Goal: Information Seeking & Learning: Learn about a topic

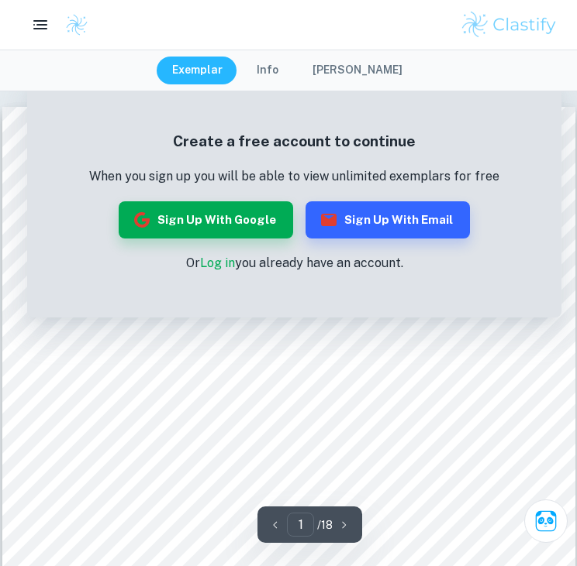
click at [216, 261] on link "Log in" at bounding box center [217, 263] width 35 height 15
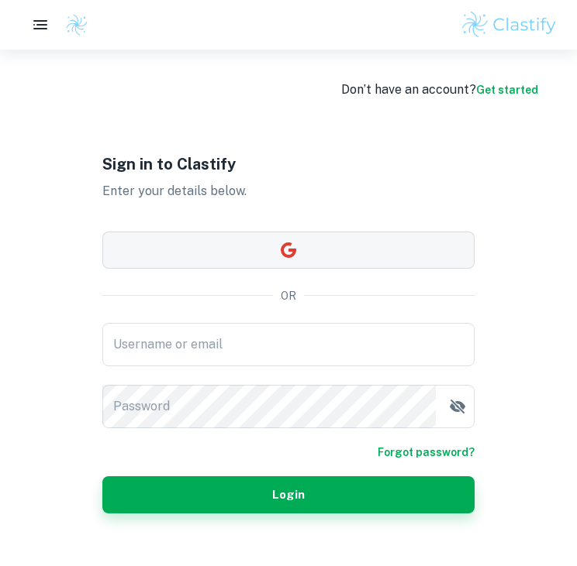
click at [222, 255] on button "button" at bounding box center [288, 250] width 372 height 37
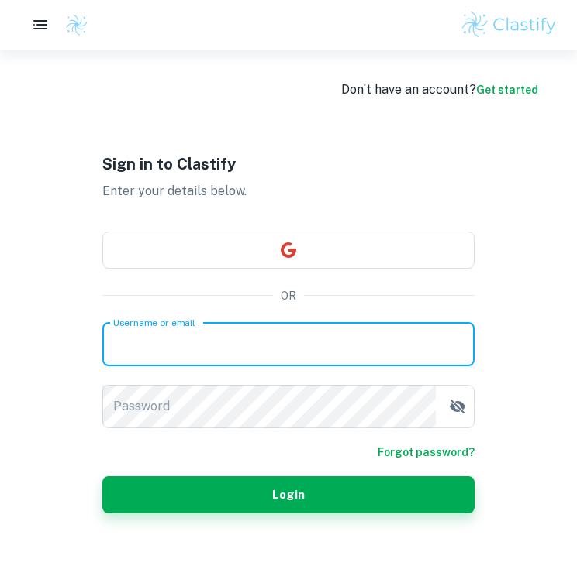
click at [236, 347] on input "Username or email" at bounding box center [288, 344] width 372 height 43
type input "[EMAIL_ADDRESS][DOMAIN_NAME],"
click at [480, 89] on link "Get started" at bounding box center [507, 90] width 62 height 12
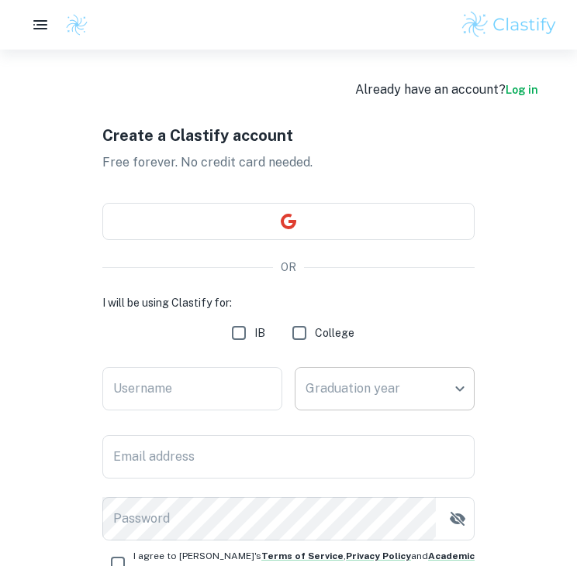
scroll to position [164, 0]
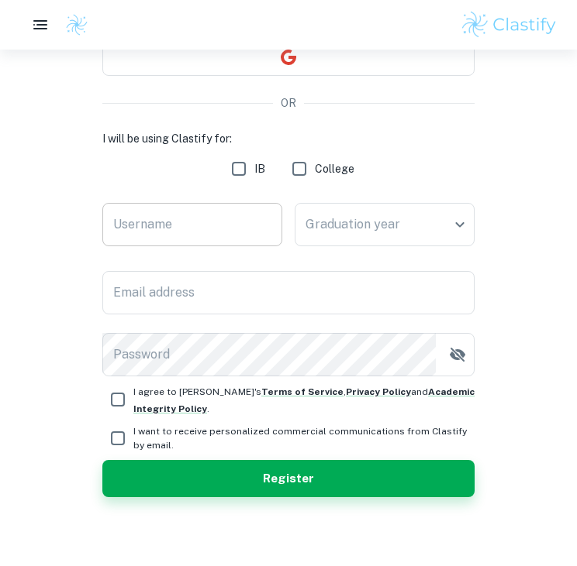
click at [226, 219] on input "Username" at bounding box center [192, 224] width 180 height 43
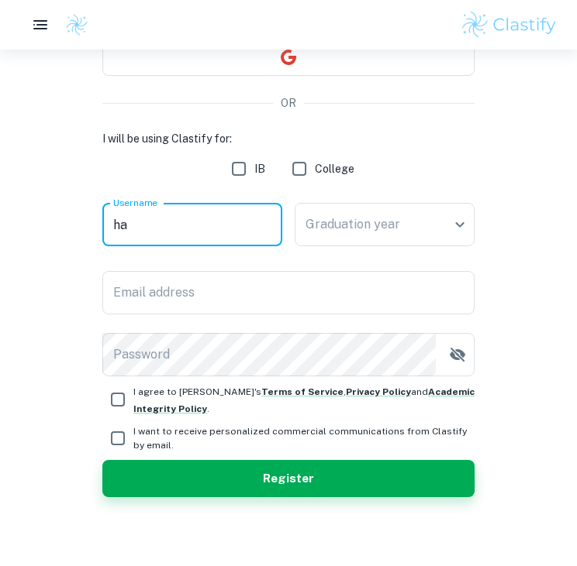
type input "h"
type input "harleyirvsss"
click at [338, 239] on body "We value your privacy We use cookies to enhance your browsing experience, serve…" at bounding box center [288, 168] width 577 height 566
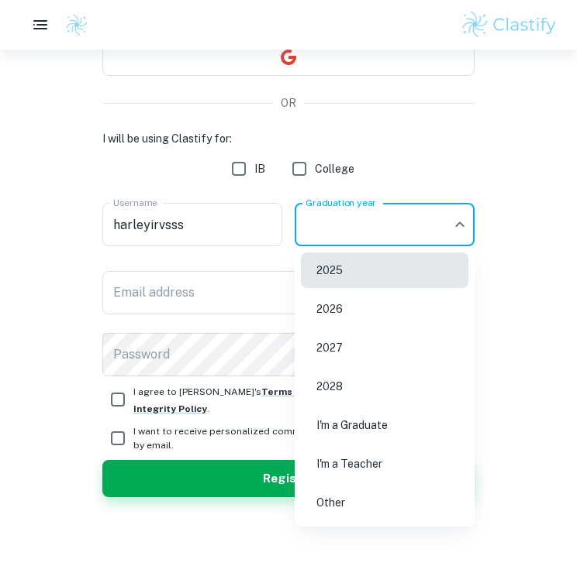
click at [362, 307] on li "2026" at bounding box center [384, 309] width 167 height 36
type input "2026"
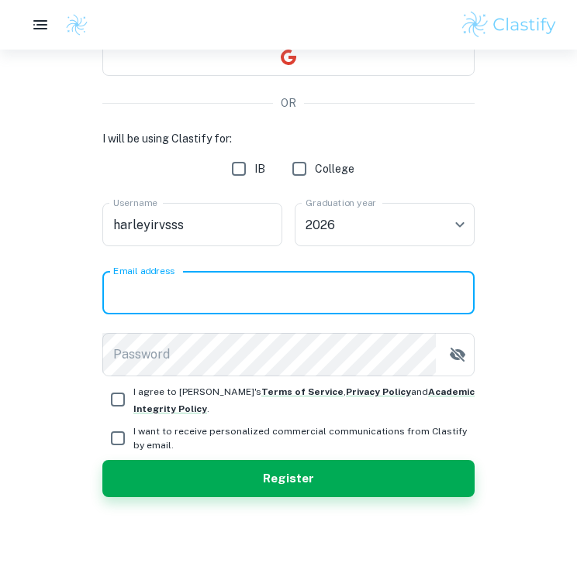
click at [308, 293] on input "Email address" at bounding box center [288, 292] width 372 height 43
type input "h"
type input "[EMAIL_ADDRESS][DOMAIN_NAME]"
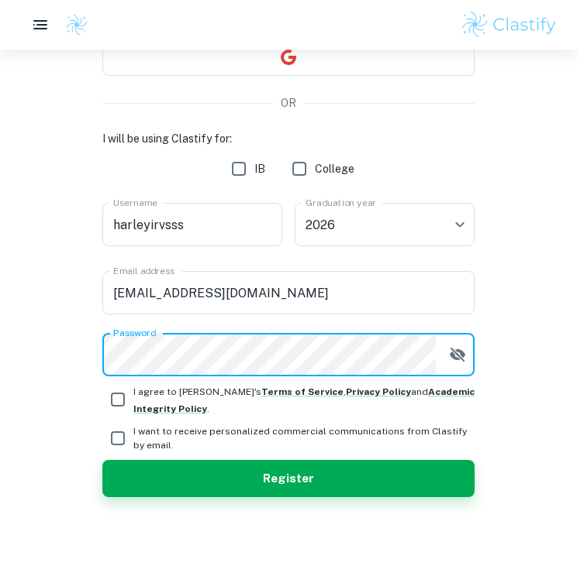
click at [102, 460] on button "Register" at bounding box center [288, 478] width 372 height 37
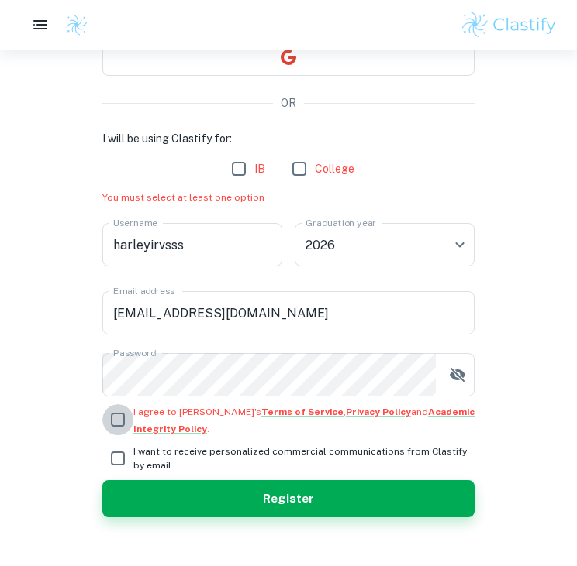
click at [117, 415] on input "I agree to [PERSON_NAME]'s Terms of Service , Privacy Policy and Academic Integ…" at bounding box center [117, 420] width 31 height 31
checkbox input "true"
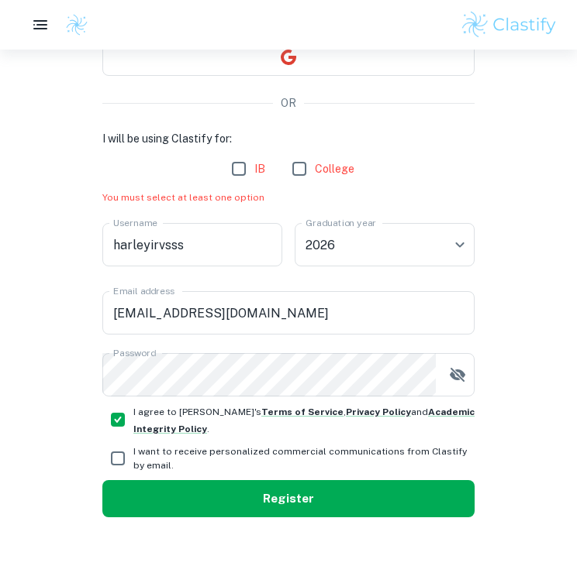
click at [180, 483] on button "Register" at bounding box center [288, 498] width 372 height 37
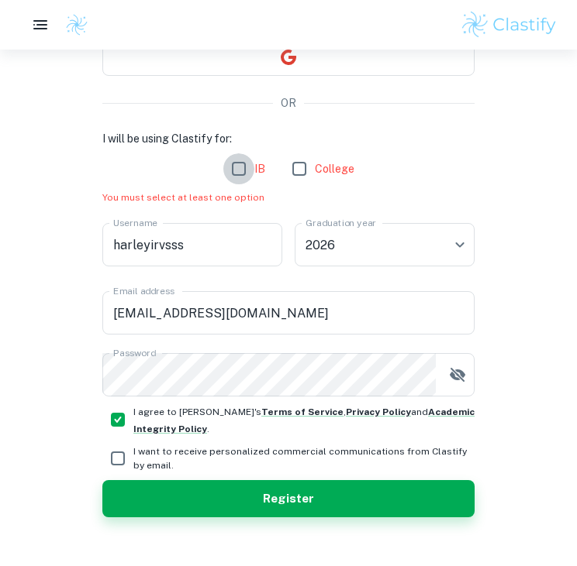
click at [229, 175] on input "IB" at bounding box center [238, 168] width 31 height 31
checkbox input "true"
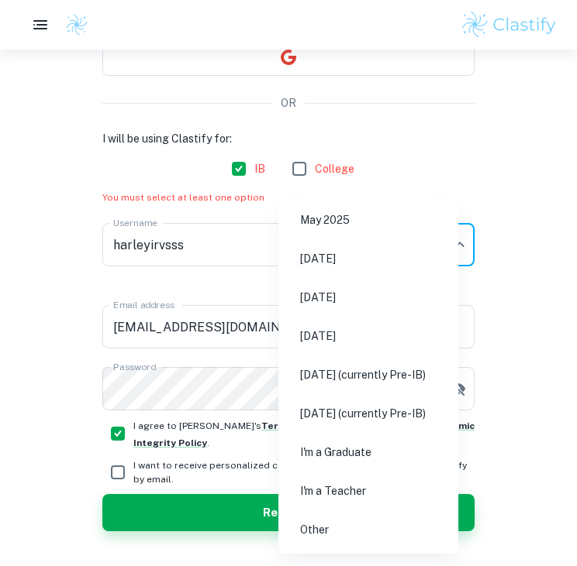
click at [384, 244] on body "We value your privacy We use cookies to enhance your browsing experience, serve…" at bounding box center [288, 168] width 577 height 566
click at [376, 294] on li "[DATE]" at bounding box center [367, 298] width 167 height 36
type input "M26"
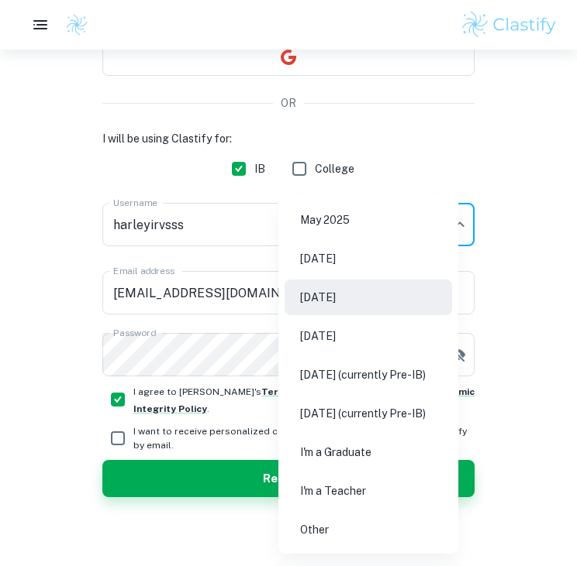
click at [390, 211] on body "We value your privacy We use cookies to enhance your browsing experience, serve…" at bounding box center [288, 168] width 577 height 566
click at [530, 172] on div at bounding box center [288, 283] width 577 height 566
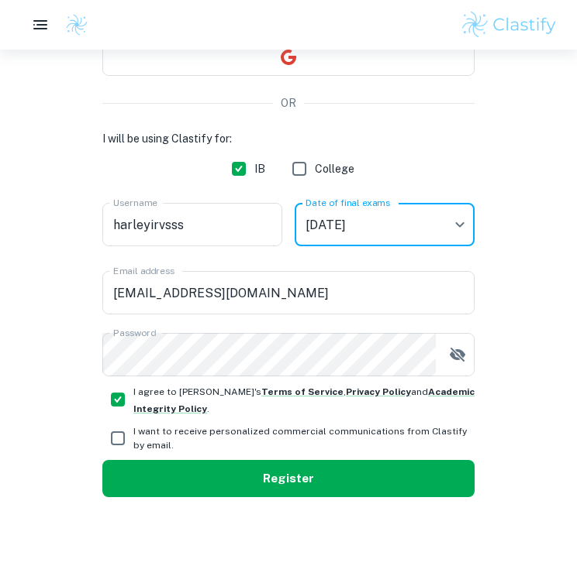
click at [293, 486] on button "Register" at bounding box center [288, 478] width 372 height 37
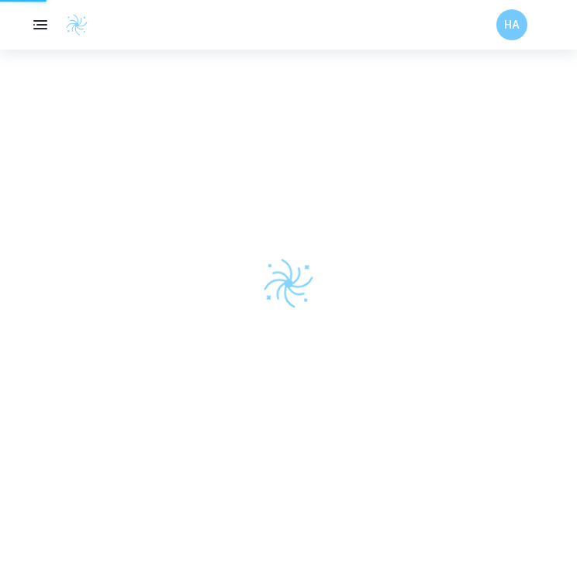
scroll to position [50, 0]
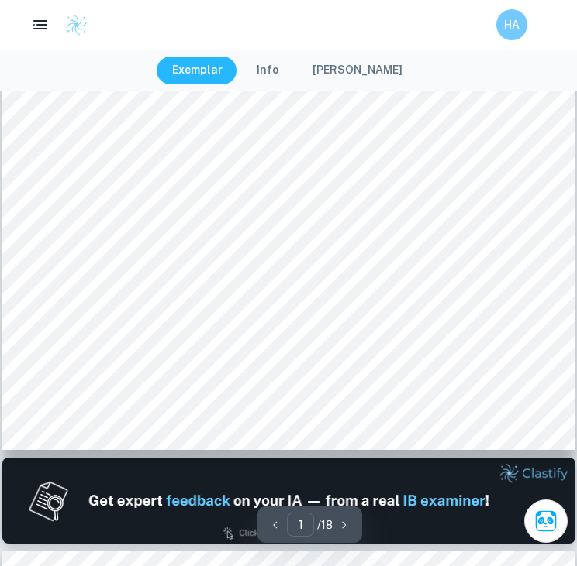
type input "2"
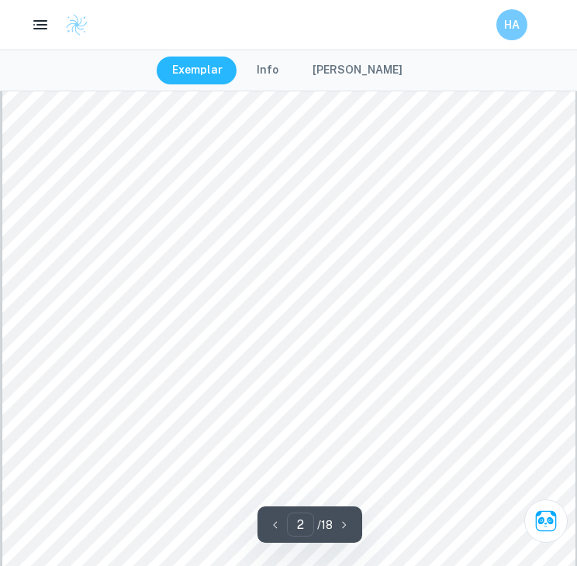
scroll to position [960, 0]
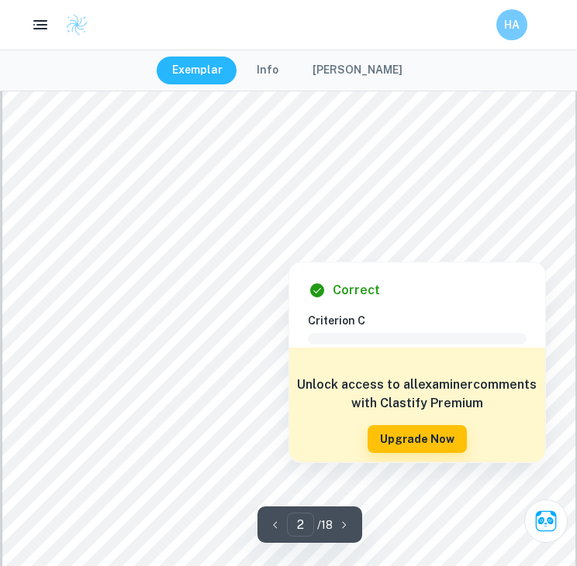
click at [413, 196] on div at bounding box center [291, 205] width 440 height 27
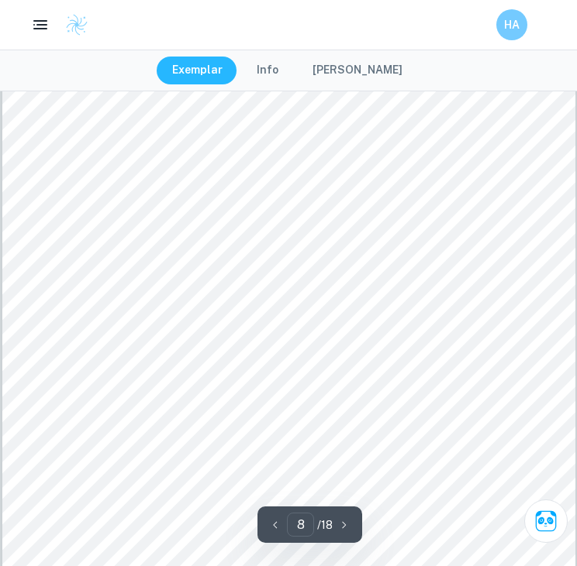
scroll to position [6054, 0]
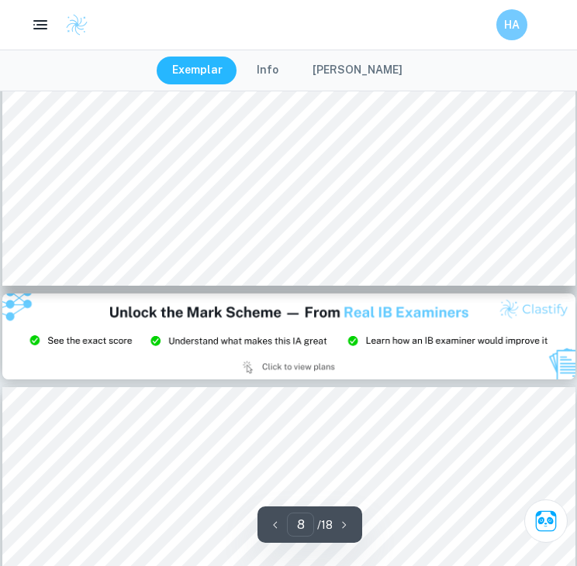
type input "9"
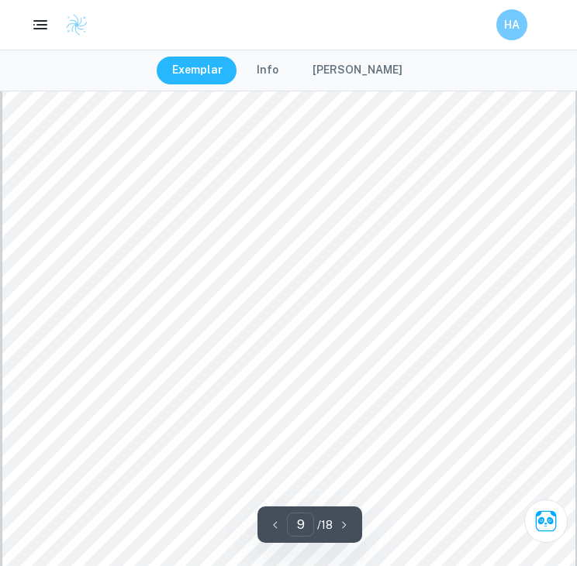
scroll to position [7053, 0]
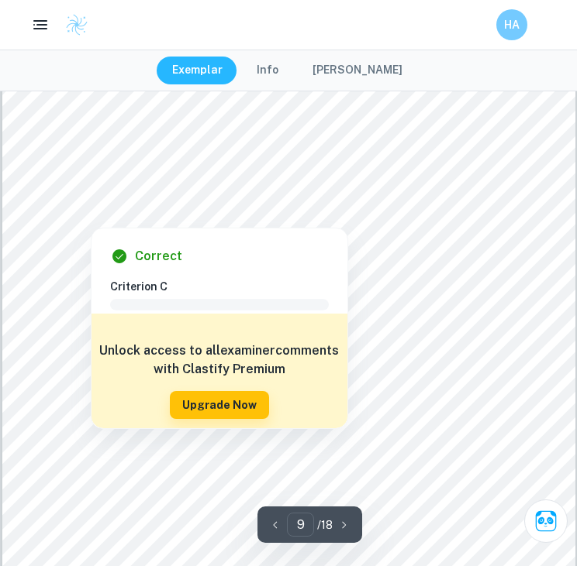
click at [312, 186] on div at bounding box center [290, 190] width 439 height 41
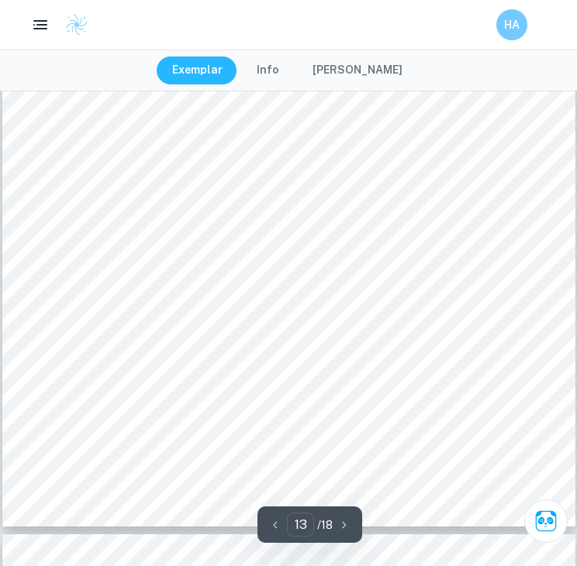
scroll to position [10294, 0]
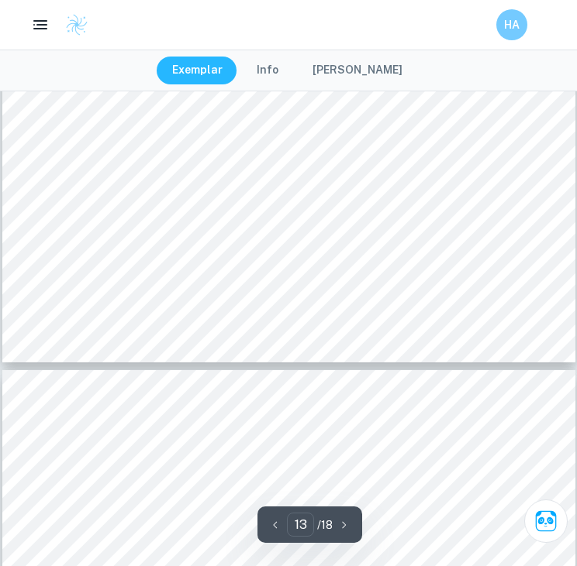
type input "14"
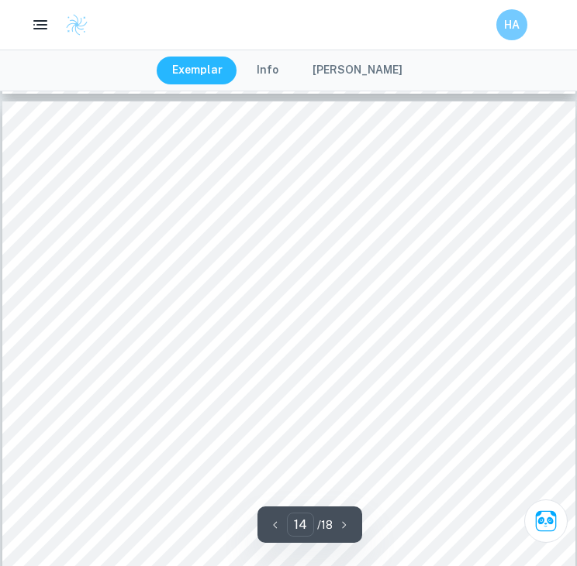
scroll to position [10725, 0]
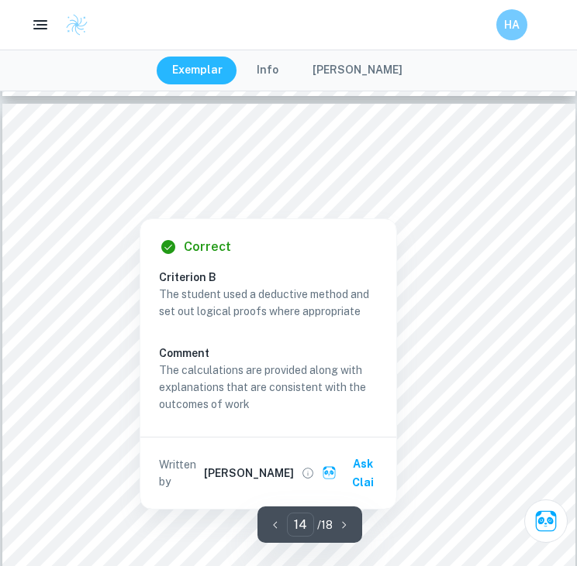
click at [299, 178] on div at bounding box center [289, 188] width 436 height 27
